Goal: Information Seeking & Learning: Learn about a topic

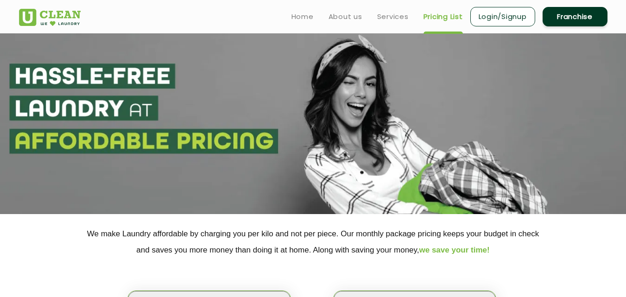
scroll to position [170, 0]
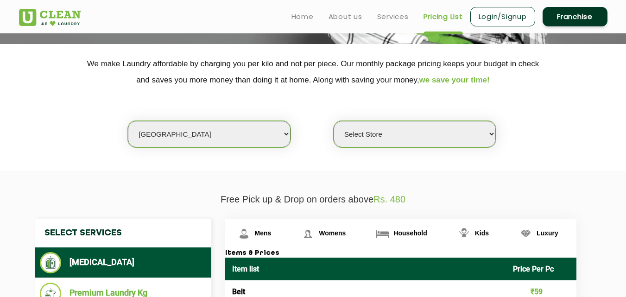
click at [188, 130] on select "Select city [GEOGRAPHIC_DATA] [GEOGRAPHIC_DATA] [GEOGRAPHIC_DATA] [GEOGRAPHIC_D…" at bounding box center [209, 134] width 162 height 26
select select "2"
click at [128, 121] on select "Select city [GEOGRAPHIC_DATA] [GEOGRAPHIC_DATA] [GEOGRAPHIC_DATA] [GEOGRAPHIC_D…" at bounding box center [209, 134] width 162 height 26
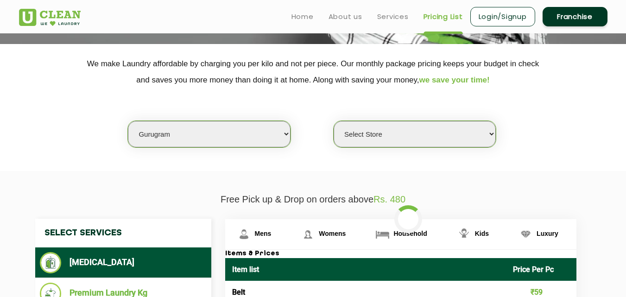
select select "0"
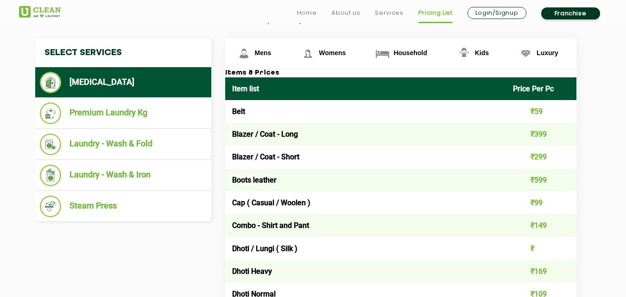
scroll to position [361, 0]
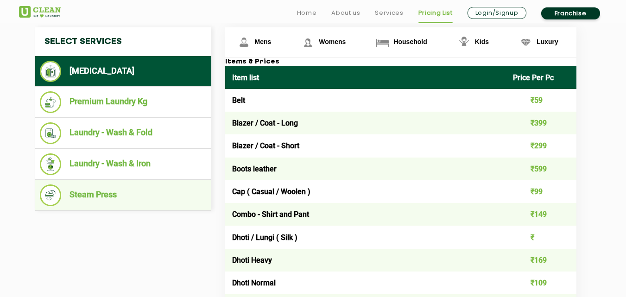
click at [113, 193] on li "Steam Press" at bounding box center [123, 195] width 167 height 22
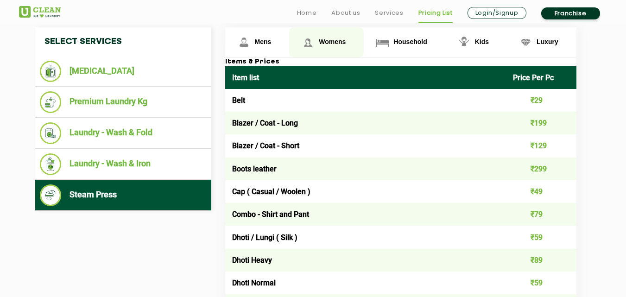
click at [317, 39] on link "Womens" at bounding box center [326, 42] width 75 height 30
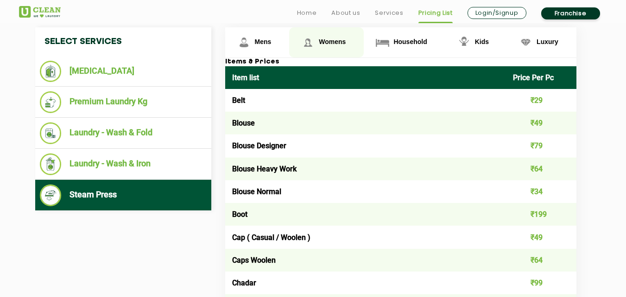
click at [326, 44] on span "Womens" at bounding box center [332, 41] width 27 height 7
click at [333, 44] on span "Womens" at bounding box center [332, 41] width 27 height 7
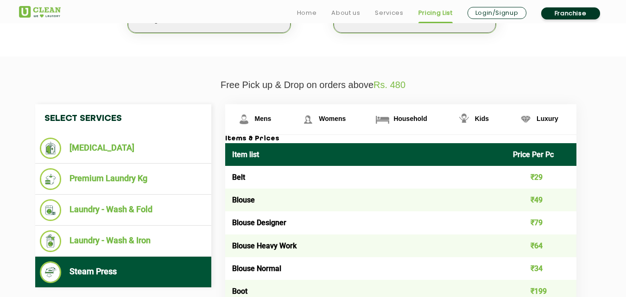
scroll to position [306, 0]
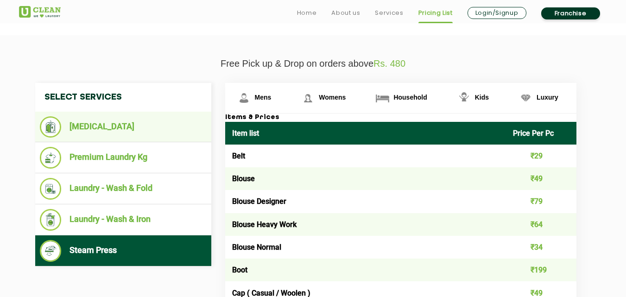
click at [123, 123] on li "[MEDICAL_DATA]" at bounding box center [123, 126] width 167 height 21
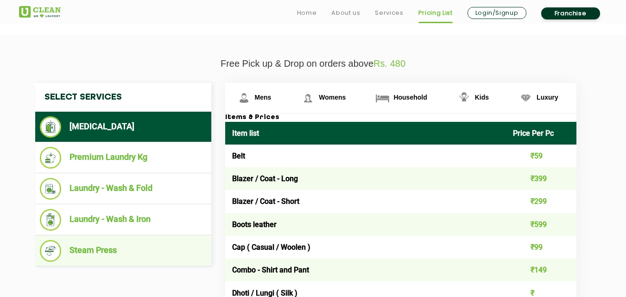
click at [118, 258] on li "Steam Press" at bounding box center [123, 251] width 167 height 22
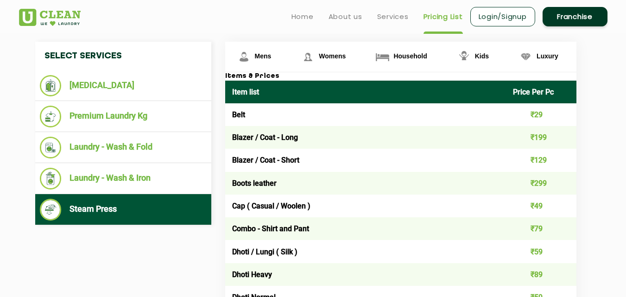
scroll to position [161, 0]
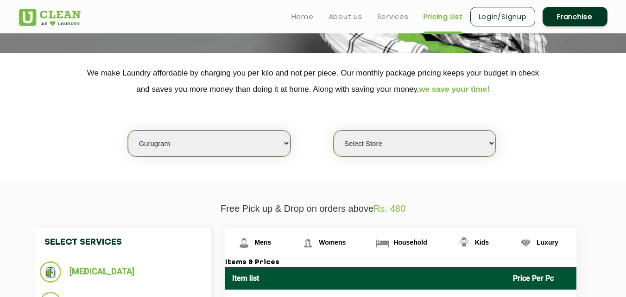
click at [184, 146] on select "Select city [GEOGRAPHIC_DATA] [GEOGRAPHIC_DATA] [GEOGRAPHIC_DATA] [GEOGRAPHIC_D…" at bounding box center [209, 143] width 162 height 26
select select "6"
click at [128, 130] on select "Select city [GEOGRAPHIC_DATA] [GEOGRAPHIC_DATA] [GEOGRAPHIC_DATA] [GEOGRAPHIC_D…" at bounding box center [209, 143] width 162 height 26
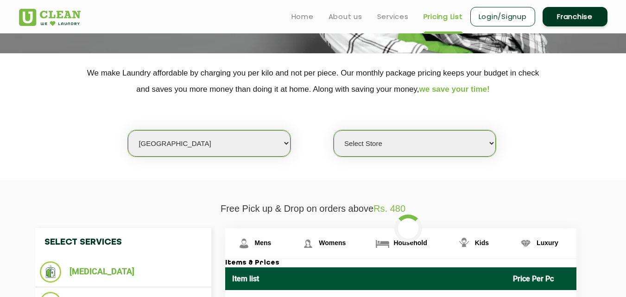
select select "0"
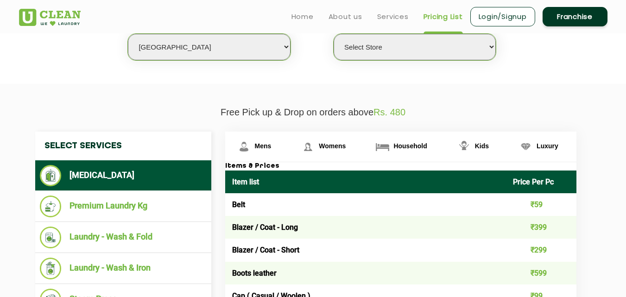
scroll to position [222, 0]
